Goal: Find specific page/section: Find specific page/section

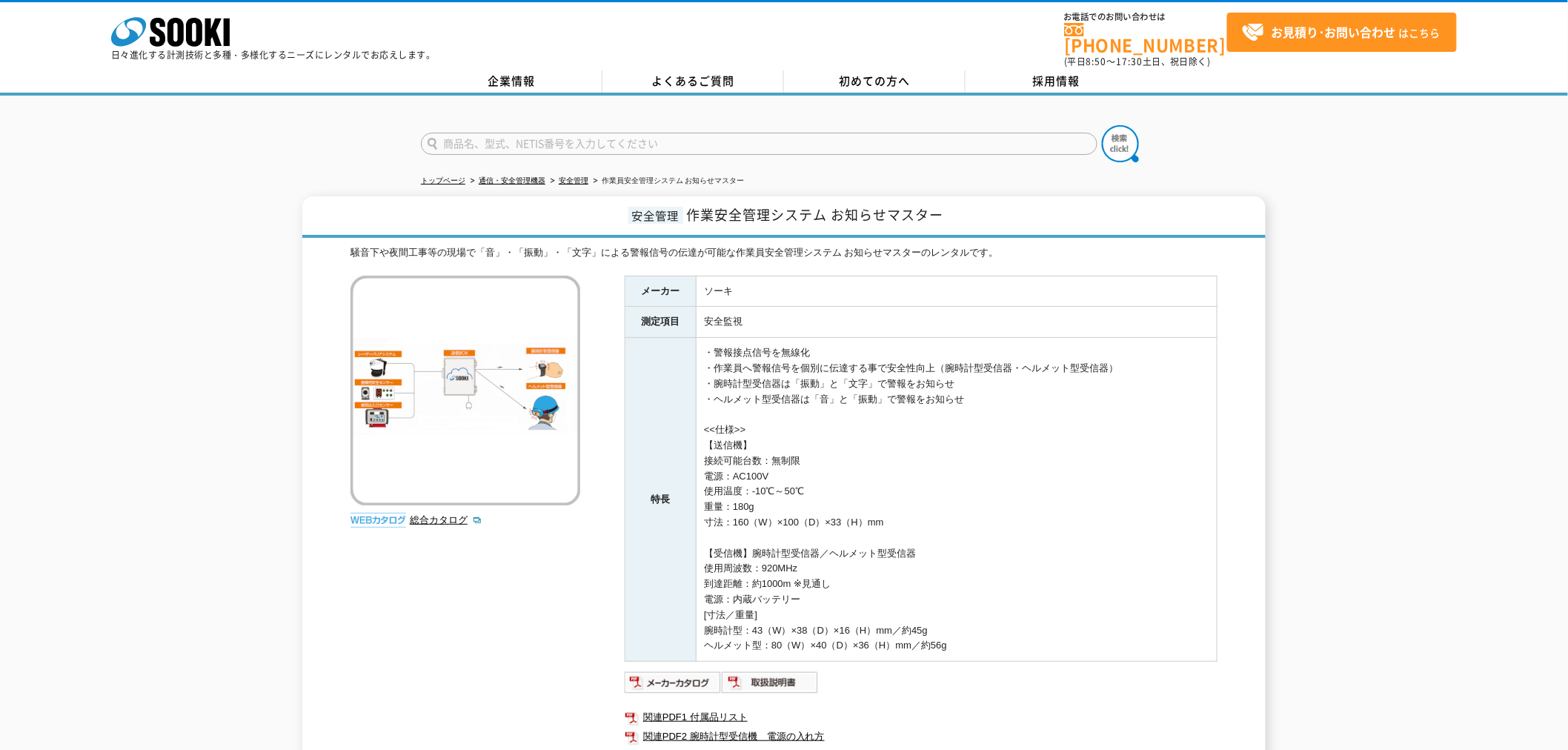
click at [644, 134] on input "text" at bounding box center [759, 144] width 676 height 22
type input "あｐｓ１２ｓ１２"
drag, startPoint x: 588, startPoint y: 133, endPoint x: 348, endPoint y: 124, distance: 240.2
click at [348, 124] on div "あｐｓ１２ｓ１２" at bounding box center [784, 131] width 1568 height 71
click at [491, 137] on input "APS12" at bounding box center [759, 144] width 676 height 22
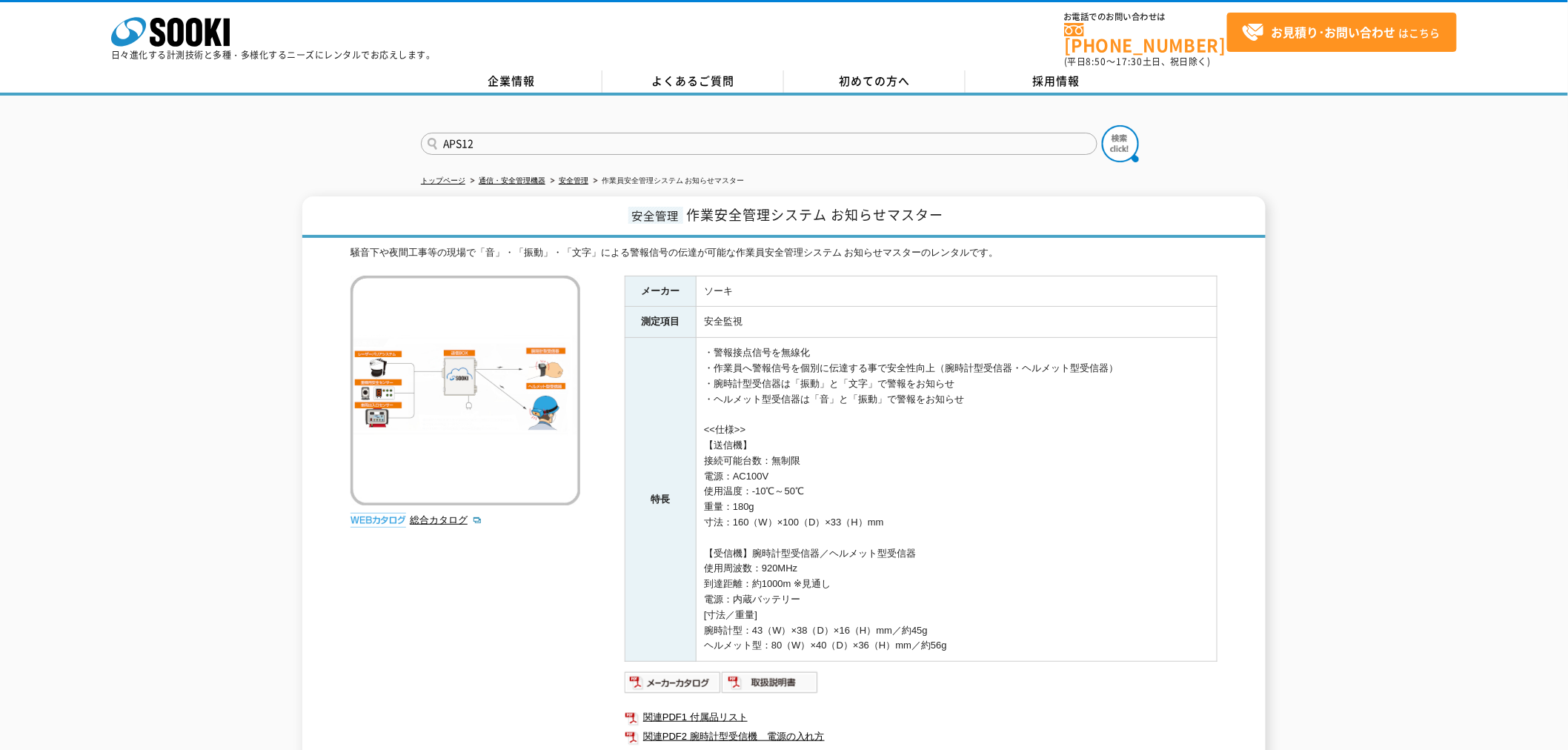
type input "APS12"
click at [1102, 125] on button at bounding box center [1120, 144] width 37 height 37
